Goal: Information Seeking & Learning: Learn about a topic

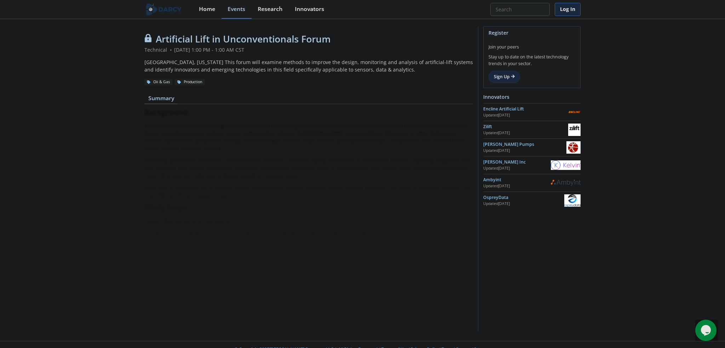
drag, startPoint x: 280, startPoint y: 94, endPoint x: 106, endPoint y: 46, distance: 180.6
click at [106, 46] on div "Artificial Lift in Unconventionals Forum Technical • [DATE] 1:00 PM - 1:00 AM C…" at bounding box center [362, 180] width 725 height 321
copy div "Artificial Lift in Unconventionals Forum Technical • [DATE] 1:00 PM - 1:00 AM C…"
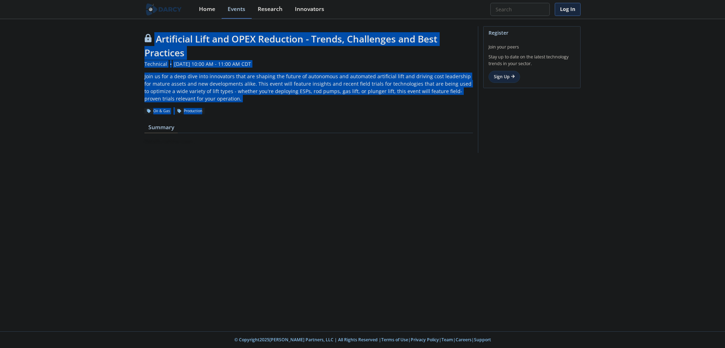
drag, startPoint x: 190, startPoint y: 108, endPoint x: 130, endPoint y: 40, distance: 90.0
click at [130, 40] on div "Artificial Lift and OPEX Reduction - Trends, Challenges and Best Practices Tech…" at bounding box center [362, 91] width 725 height 143
copy header "Artificial Lift and OPEX Reduction - Trends, Challenges and Best Practices Tech…"
click at [108, 72] on div "Artificial Lift and OPEX Reduction - Trends, Challenges and Best Practices Tech…" at bounding box center [362, 91] width 725 height 143
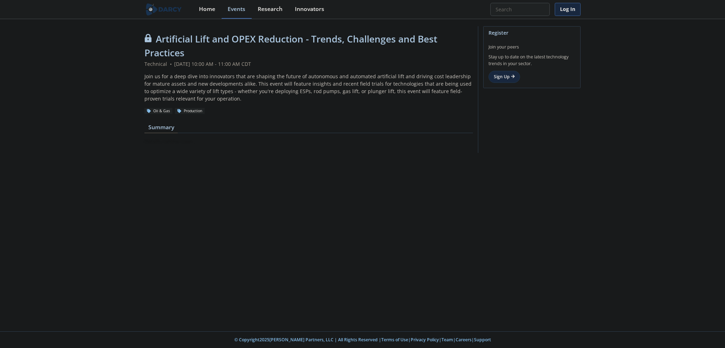
click at [602, 66] on div "Artificial Lift and OPEX Reduction - Trends, Challenges and Best Practices Tech…" at bounding box center [362, 91] width 725 height 143
drag, startPoint x: 490, startPoint y: 47, endPoint x: 541, endPoint y: 66, distance: 53.8
click at [541, 66] on div "Join your peers Stay up to date on the latest technology trends in your sector.…" at bounding box center [532, 61] width 87 height 44
copy div "oin your peers Stay up to date on the latest technology trends in your sector."
drag, startPoint x: 165, startPoint y: 137, endPoint x: 152, endPoint y: 109, distance: 30.6
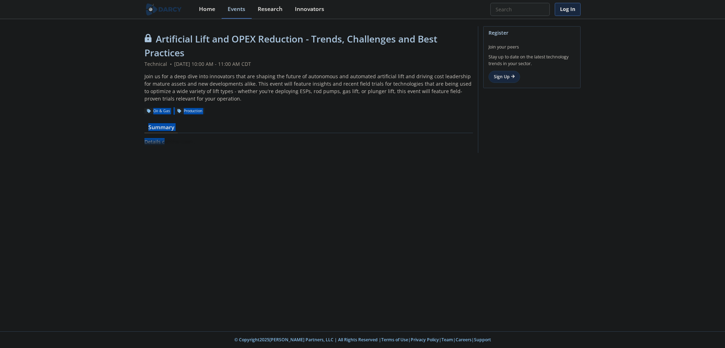
click at [152, 109] on div "Artificial Lift and OPEX Reduction - Trends, Challenges and Best Practices Tech…" at bounding box center [308, 91] width 329 height 118
copy div "Oil & Gas Production Summary Details c"
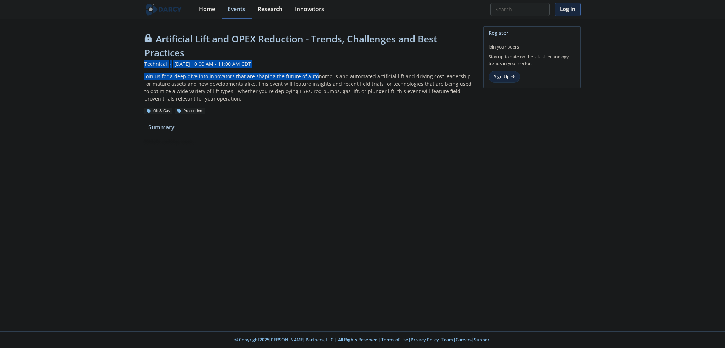
drag, startPoint x: 144, startPoint y: 62, endPoint x: 314, endPoint y: 80, distance: 170.5
click at [314, 79] on div "Artificial Lift and OPEX Reduction - Trends, Challenges and Best Practices Tech…" at bounding box center [362, 91] width 725 height 143
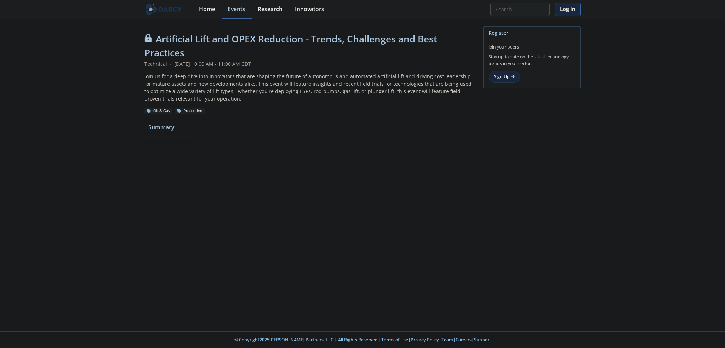
click at [312, 89] on div "Join us for a deep dive into innovators that are shaping the future of autonomo…" at bounding box center [308, 88] width 329 height 30
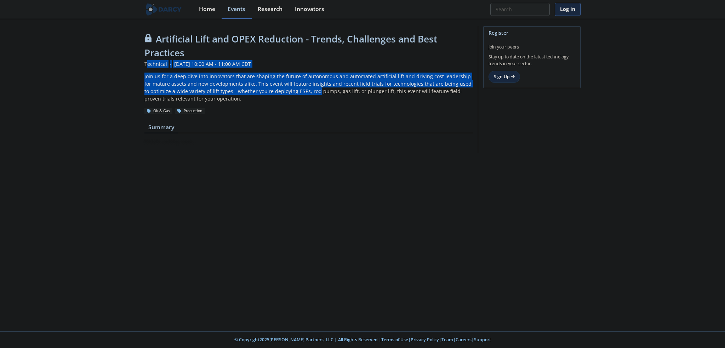
drag, startPoint x: 308, startPoint y: 93, endPoint x: 146, endPoint y: 64, distance: 164.6
click at [146, 64] on header "Artificial Lift and OPEX Reduction - Trends, Challenges and Best Practices Tech…" at bounding box center [308, 73] width 329 height 82
copy header "echnical • October 22, 2025 10:00 AM - 11:00 AM CDT Join us for a deep dive int…"
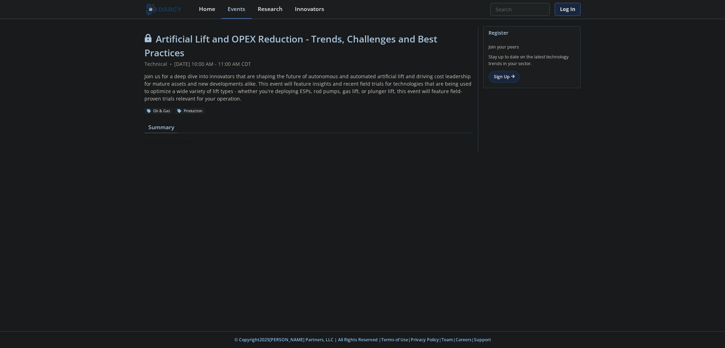
click at [306, 98] on div "Join us for a deep dive into innovators that are shaping the future of autonomo…" at bounding box center [308, 88] width 329 height 30
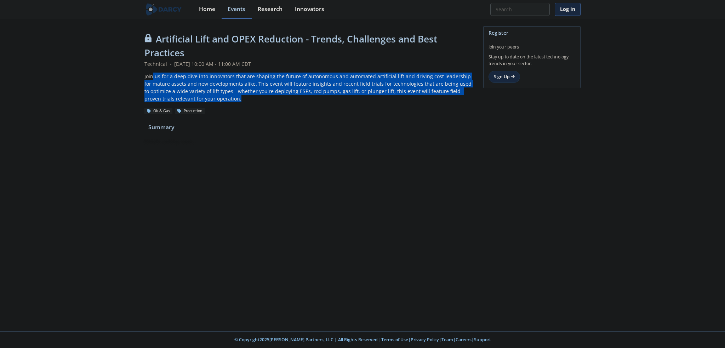
drag, startPoint x: 318, startPoint y: 98, endPoint x: 153, endPoint y: 72, distance: 167.0
click at [153, 72] on header "Artificial Lift and OPEX Reduction - Trends, Challenges and Best Practices Tech…" at bounding box center [308, 73] width 329 height 82
copy div "us for a deep dive into innovators that are shaping the future of autonomous an…"
click at [233, 101] on div "Join us for a deep dive into innovators that are shaping the future of autonomo…" at bounding box center [308, 88] width 329 height 30
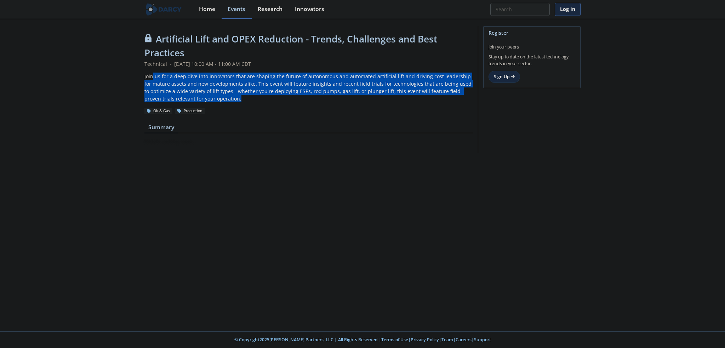
click at [220, 102] on div "Join us for a deep dive into innovators that are shaping the future of autonomo…" at bounding box center [308, 88] width 329 height 30
drag, startPoint x: 217, startPoint y: 98, endPoint x: 128, endPoint y: 70, distance: 93.6
click at [128, 70] on div "Artificial Lift and OPEX Reduction - Trends, Challenges and Best Practices Tech…" at bounding box center [362, 91] width 725 height 143
copy div "Join us for a deep dive into innovators that are shaping the future of autonomo…"
